Goal: Task Accomplishment & Management: Use online tool/utility

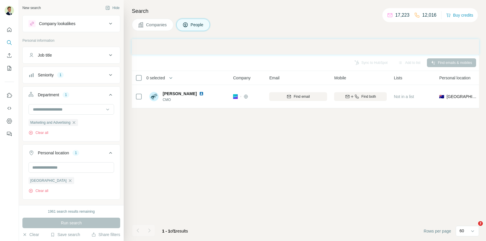
click at [232, 135] on div "Sync to HubSpot Add to list Find emails & mobiles 0 selected People Company Ema…" at bounding box center [305, 147] width 347 height 186
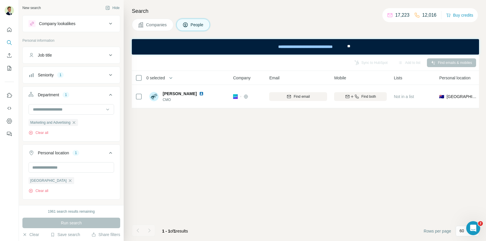
scroll to position [132, 0]
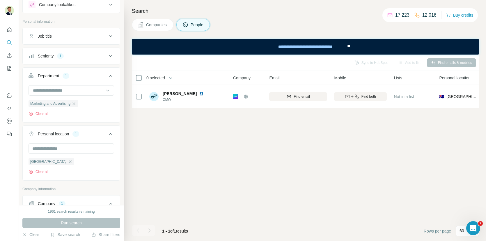
click at [106, 54] on div "Seniority 1" at bounding box center [68, 56] width 79 height 6
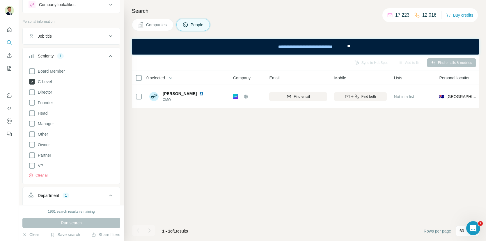
click at [31, 80] on icon at bounding box center [32, 82] width 6 height 6
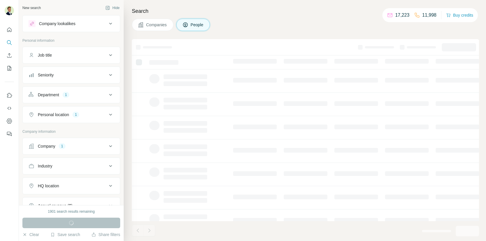
click at [59, 96] on div "Department" at bounding box center [48, 95] width 21 height 6
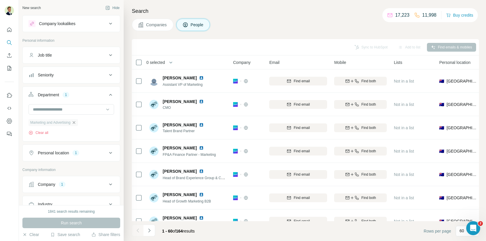
click at [76, 122] on icon "button" at bounding box center [74, 122] width 5 height 5
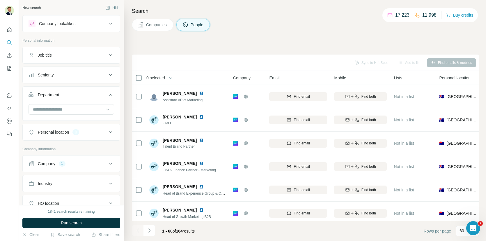
click at [77, 94] on div "Department" at bounding box center [68, 95] width 79 height 6
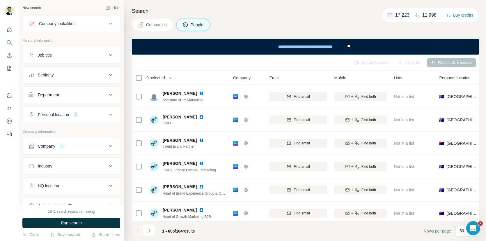
click at [73, 114] on div "Personal location 1" at bounding box center [68, 115] width 79 height 6
click at [68, 141] on icon "button" at bounding box center [70, 142] width 5 height 5
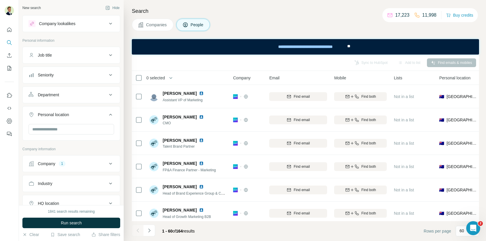
click at [59, 112] on div "Personal location" at bounding box center [53, 115] width 31 height 6
click at [61, 143] on div "1" at bounding box center [62, 145] width 7 height 5
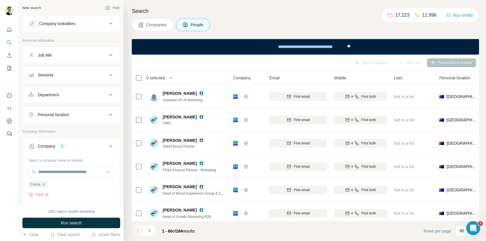
click at [45, 183] on icon "button" at bounding box center [44, 184] width 5 height 5
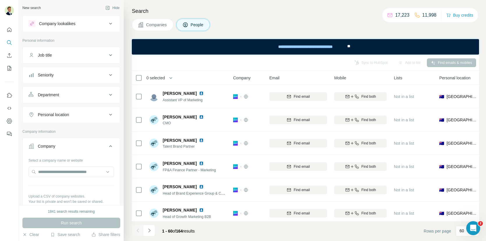
click at [80, 145] on div "Company" at bounding box center [68, 146] width 79 height 6
click at [83, 121] on div "Personal location" at bounding box center [71, 114] width 98 height 17
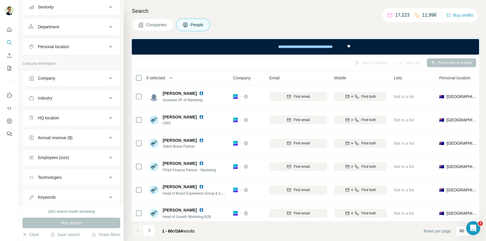
scroll to position [71, 0]
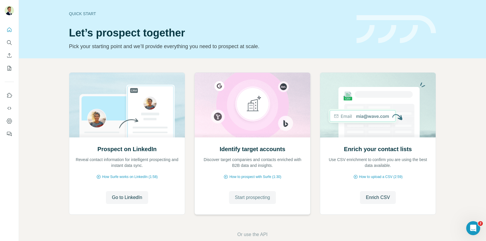
click at [253, 195] on span "Start prospecting" at bounding box center [252, 197] width 35 height 7
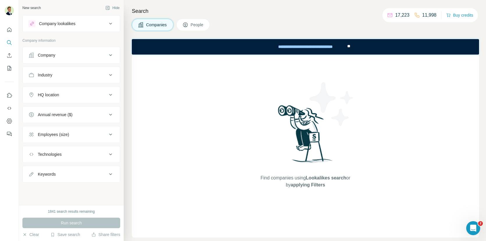
click at [190, 23] on button "People" at bounding box center [194, 25] width 34 height 12
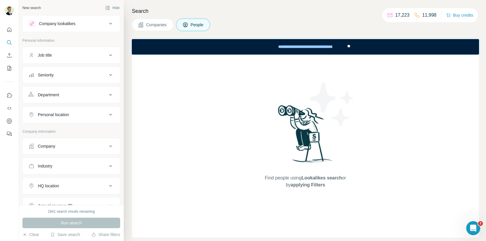
click at [77, 146] on div "Company" at bounding box center [68, 146] width 79 height 6
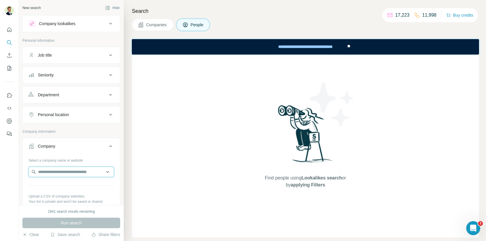
click at [72, 173] on input "text" at bounding box center [72, 171] width 86 height 10
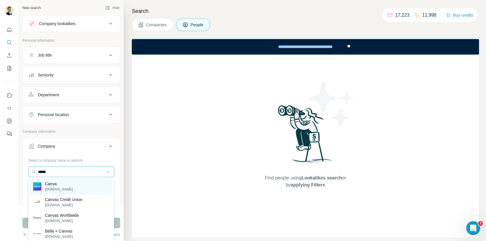
type input "*****"
click at [56, 190] on p "canva.com" at bounding box center [59, 188] width 28 height 5
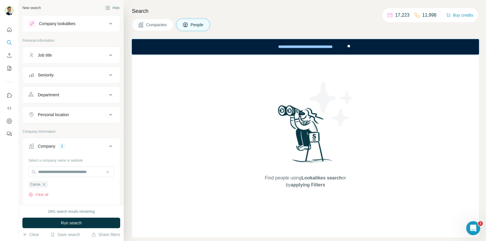
click at [52, 74] on div "Seniority" at bounding box center [46, 75] width 16 height 6
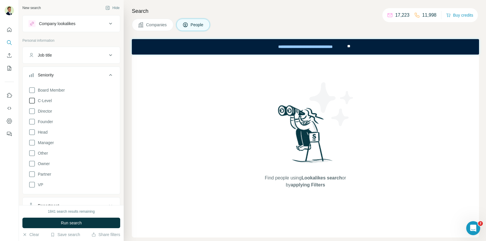
click at [33, 101] on icon at bounding box center [32, 100] width 7 height 7
click at [74, 72] on div "Seniority 1" at bounding box center [68, 75] width 79 height 6
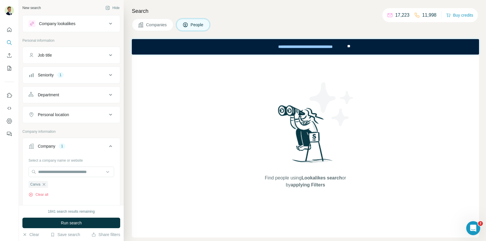
click at [53, 95] on div "Department" at bounding box center [48, 95] width 21 height 6
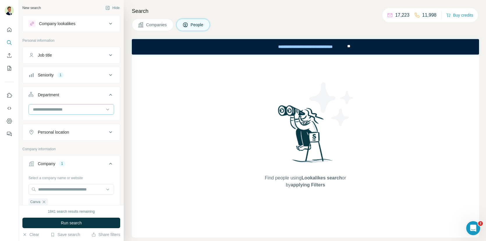
click at [54, 106] on input at bounding box center [68, 109] width 72 height 6
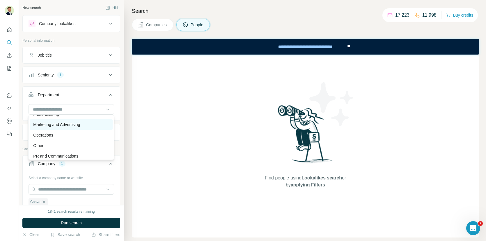
click at [57, 126] on p "Marketing and Advertising" at bounding box center [56, 124] width 47 height 6
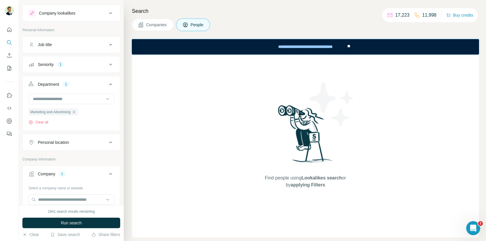
scroll to position [15, 0]
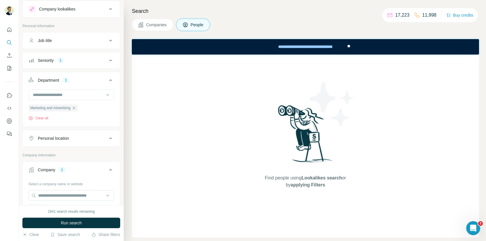
click at [49, 137] on div "Personal location" at bounding box center [53, 138] width 31 height 6
click at [52, 151] on input "text" at bounding box center [72, 152] width 86 height 10
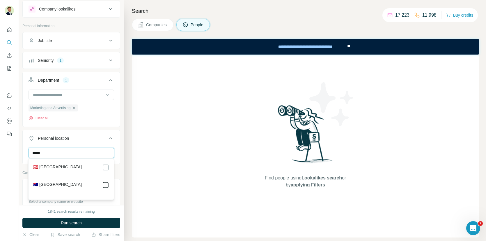
type input "*****"
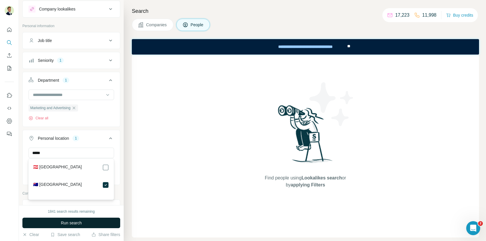
click at [67, 221] on span "Run search" at bounding box center [71, 223] width 21 height 6
